Goal: Task Accomplishment & Management: Manage account settings

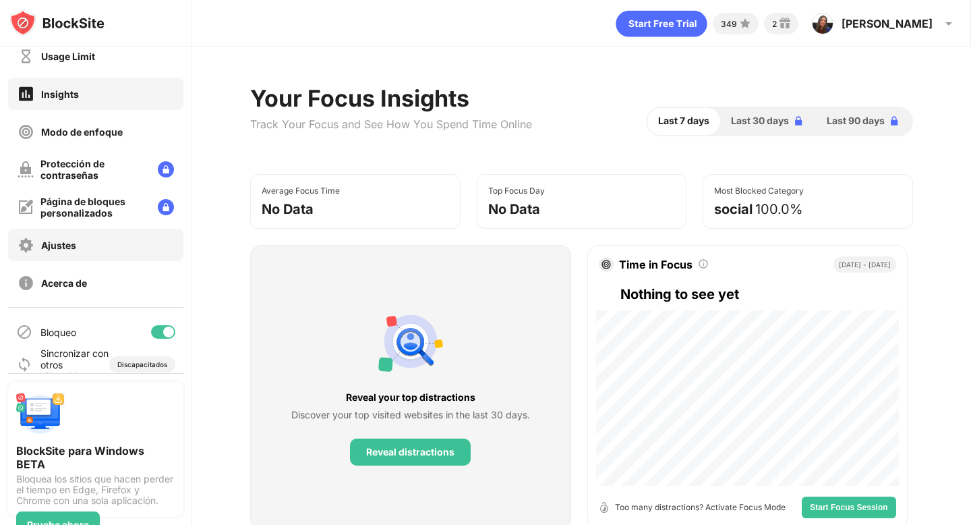
scroll to position [68, 0]
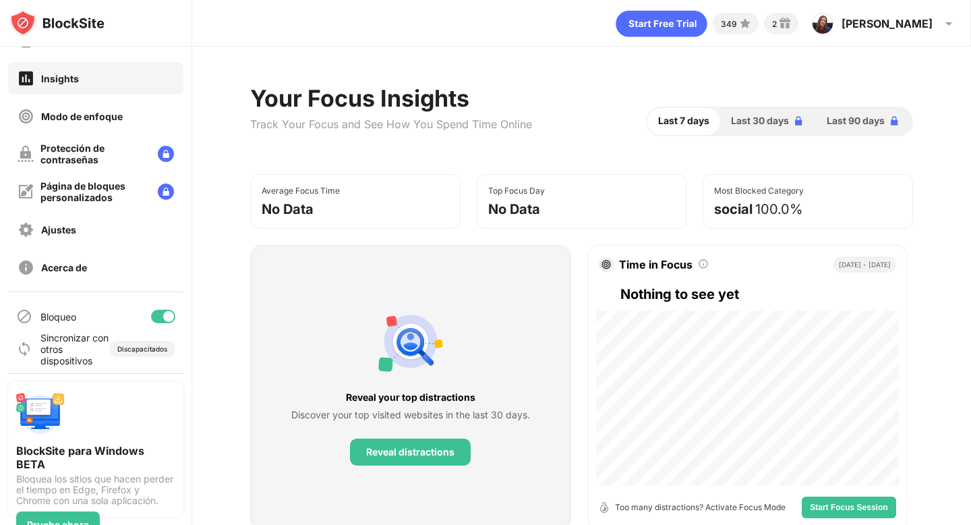
click at [162, 316] on div at bounding box center [163, 316] width 24 height 13
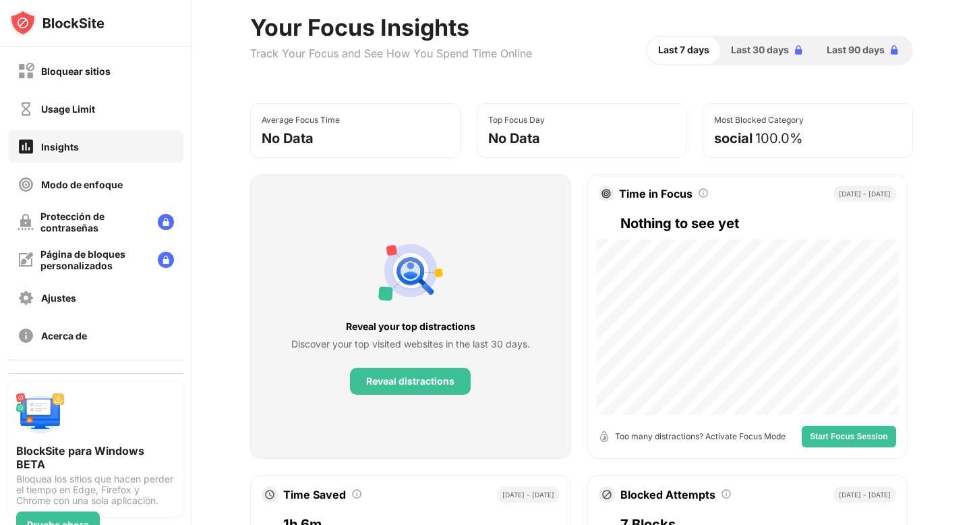
scroll to position [73, 0]
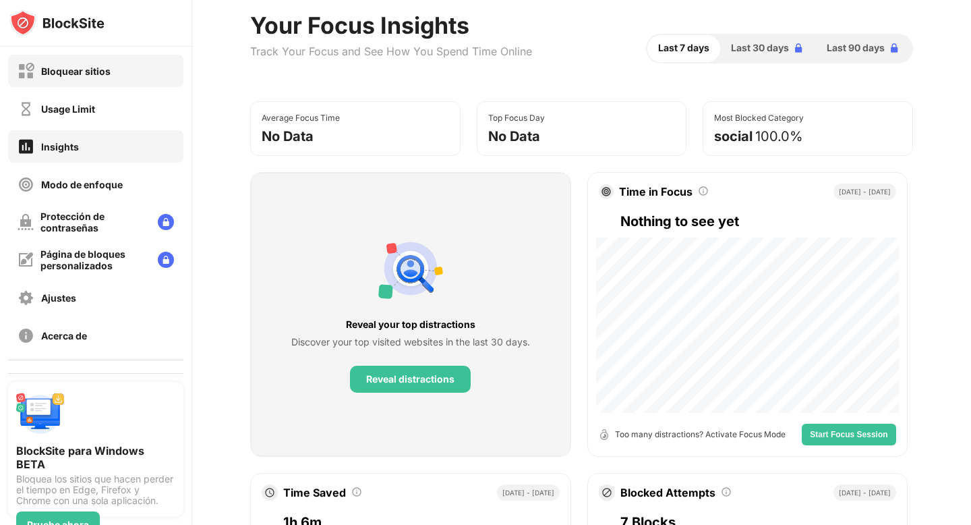
click at [99, 65] on div "Bloquear sitios" at bounding box center [75, 70] width 69 height 11
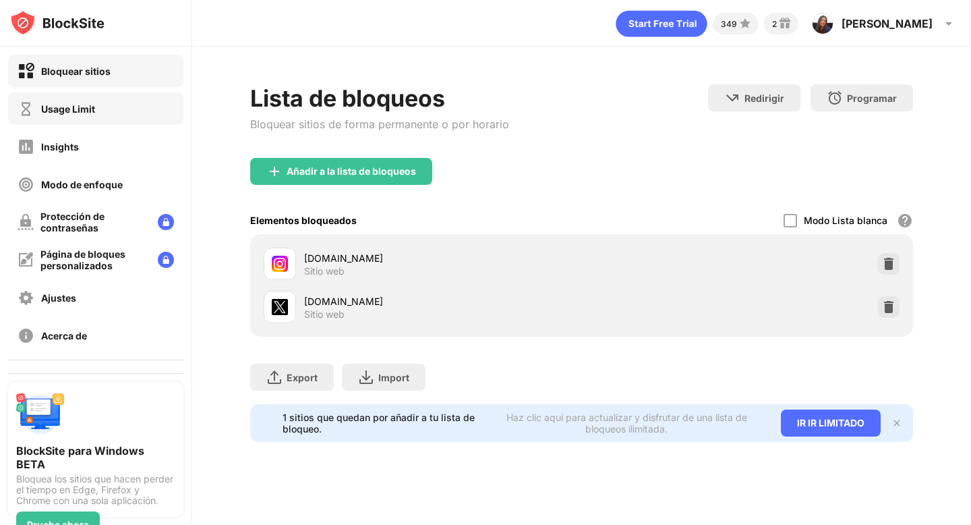
click at [93, 104] on div "Usage Limit" at bounding box center [68, 108] width 54 height 11
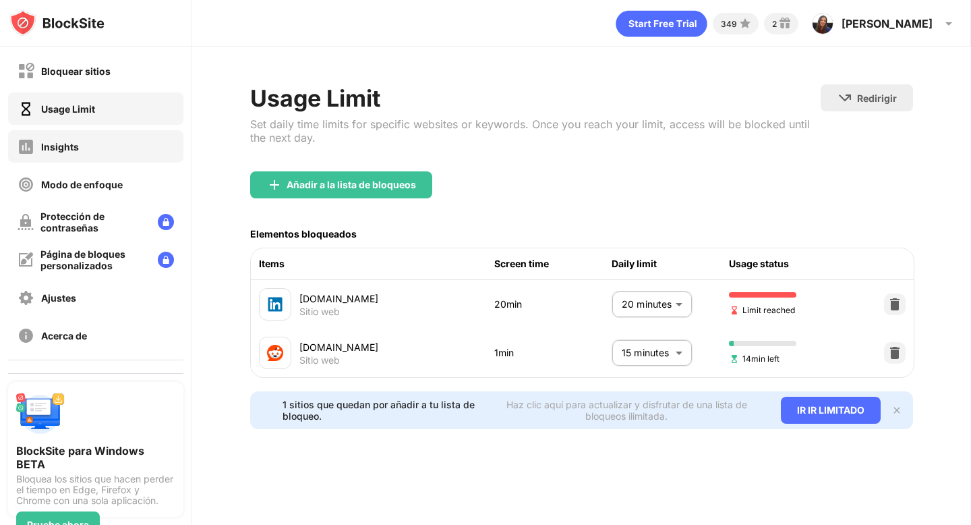
click at [88, 152] on div "Insights" at bounding box center [95, 146] width 175 height 32
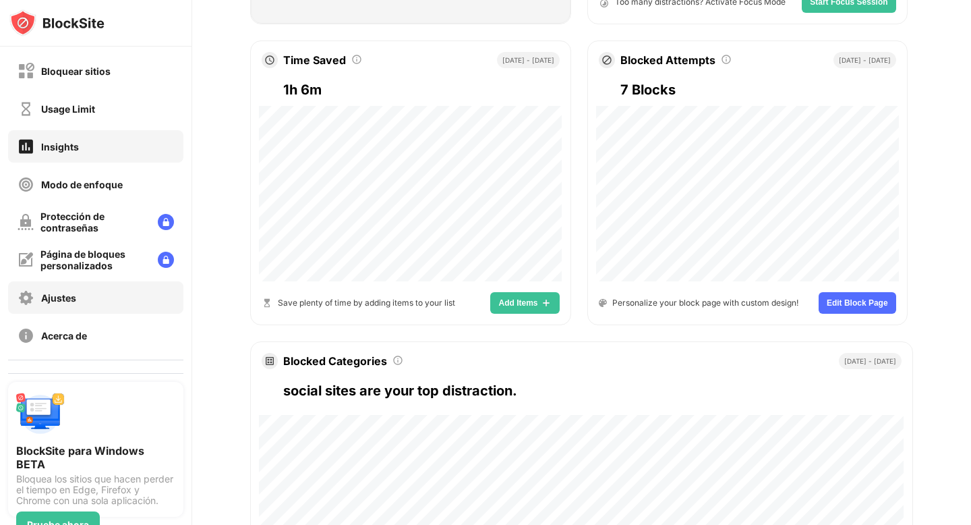
scroll to position [68, 0]
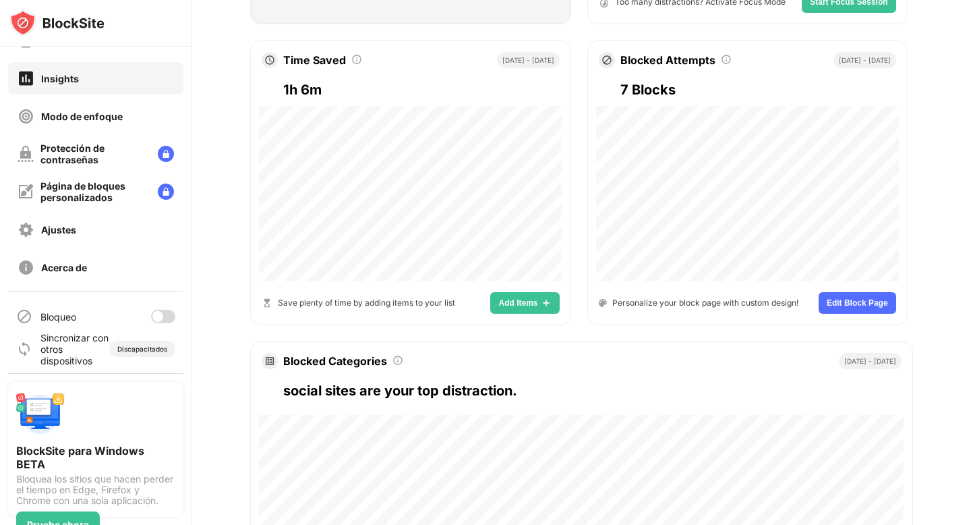
click at [162, 307] on div "Bloqueo" at bounding box center [95, 316] width 175 height 32
click at [163, 316] on div at bounding box center [157, 316] width 11 height 11
